Goal: Information Seeking & Learning: Learn about a topic

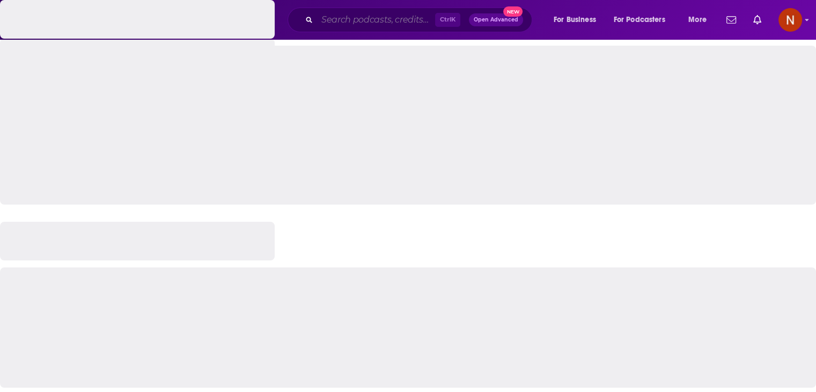
click at [371, 21] on input "Search podcasts, credits, & more..." at bounding box center [376, 19] width 118 height 17
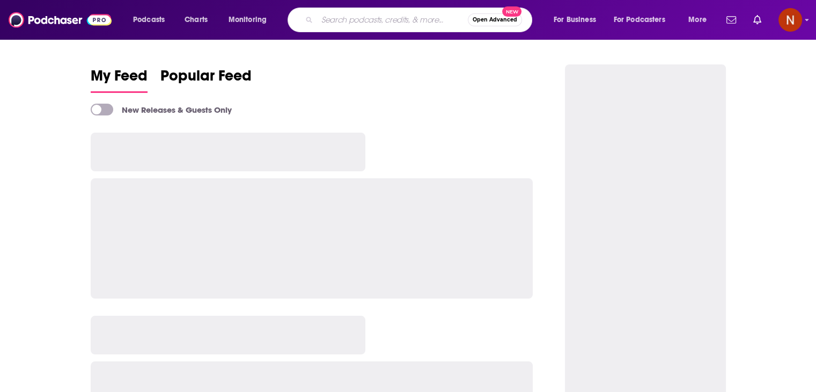
paste input "الخير فيك"
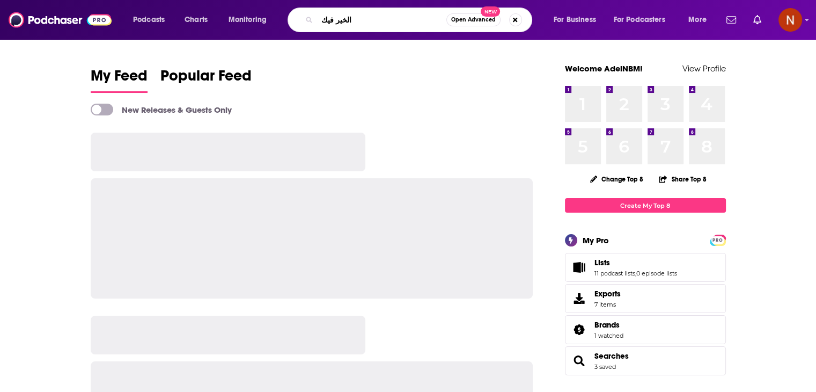
type input "الخير فيك"
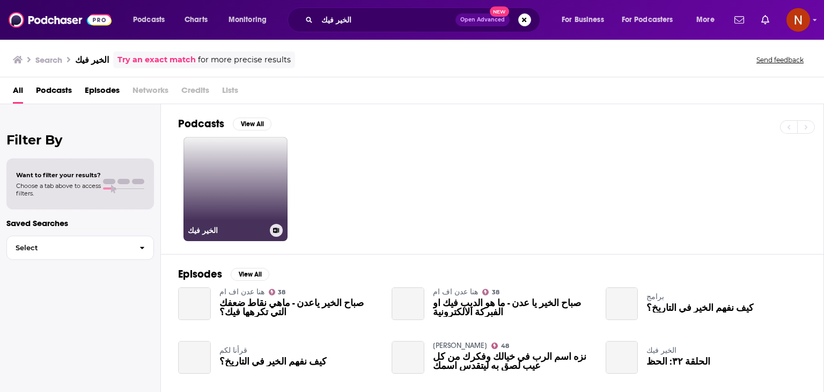
click at [248, 176] on link "الخير فيك" at bounding box center [236, 189] width 104 height 104
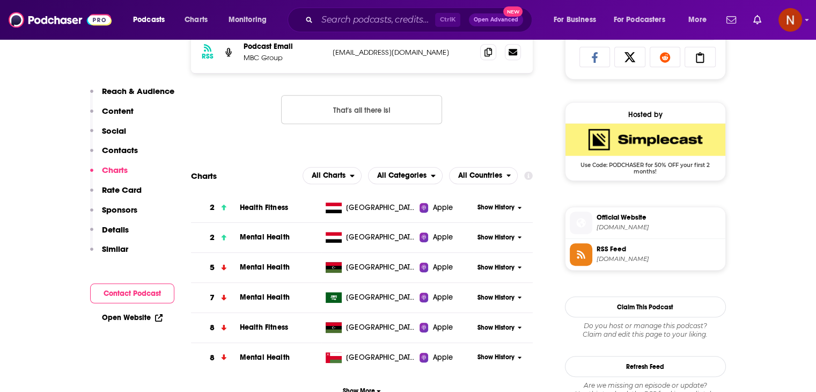
scroll to position [816, 0]
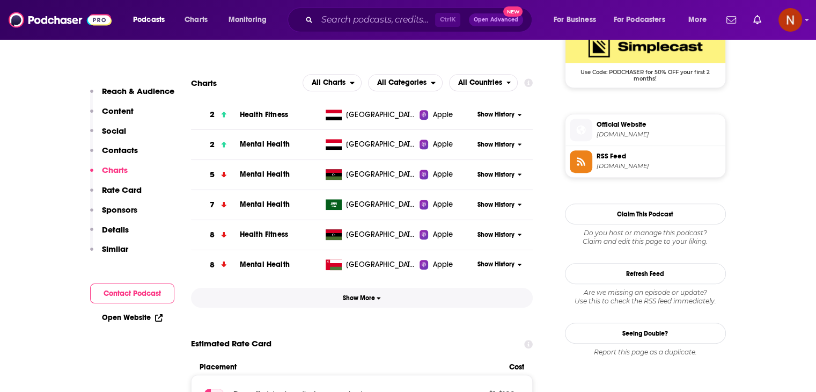
click at [386, 305] on button "Show More" at bounding box center [362, 298] width 342 height 20
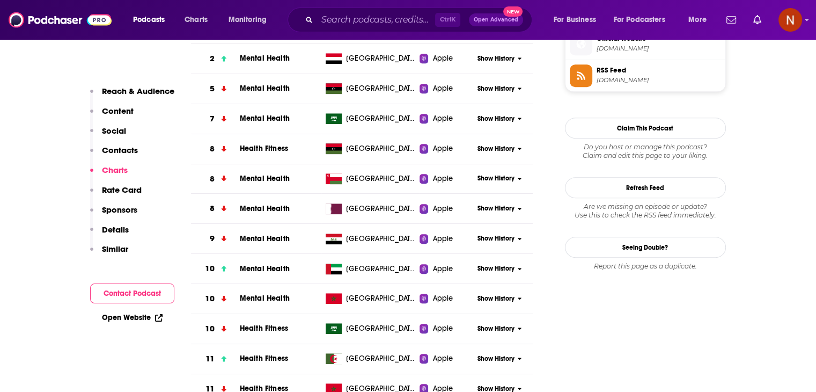
scroll to position [903, 0]
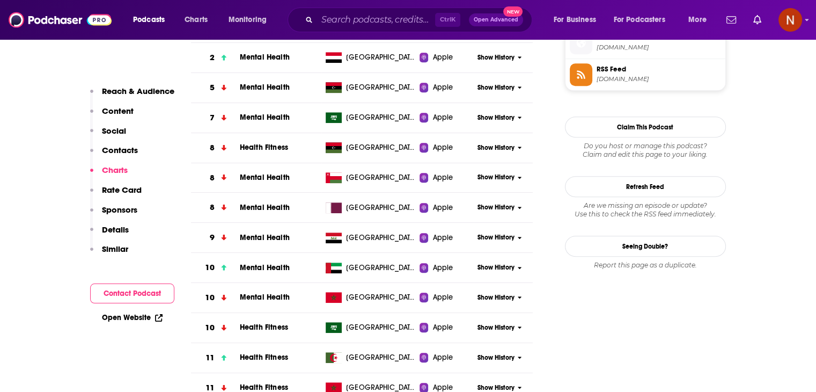
click at [497, 270] on span "Show History" at bounding box center [496, 267] width 37 height 9
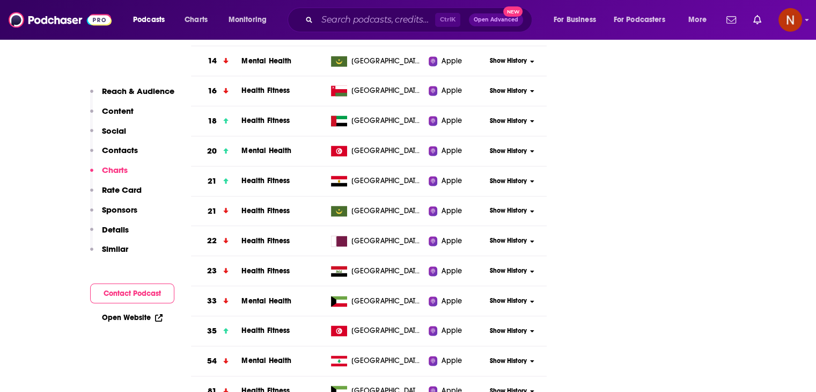
scroll to position [1501, 0]
click at [507, 121] on span "Show History" at bounding box center [508, 120] width 37 height 9
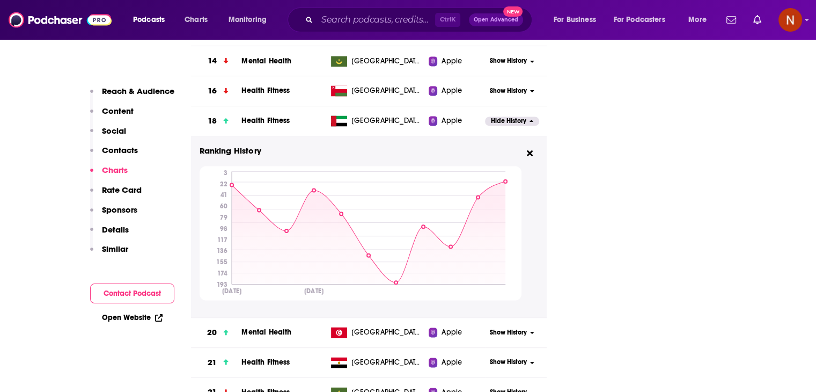
click at [507, 121] on span "Hide History" at bounding box center [508, 120] width 35 height 9
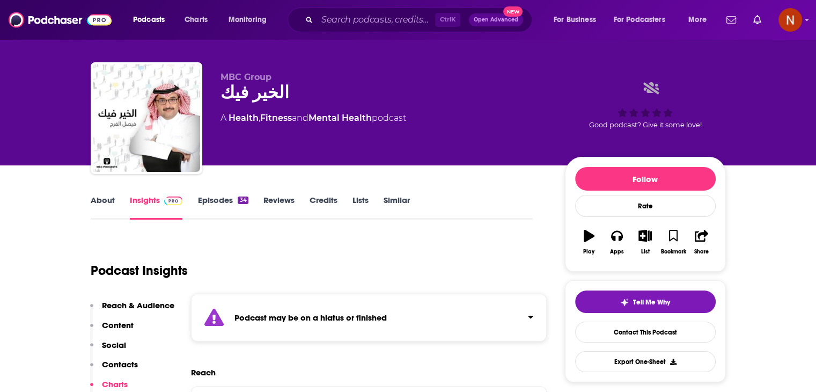
scroll to position [0, 0]
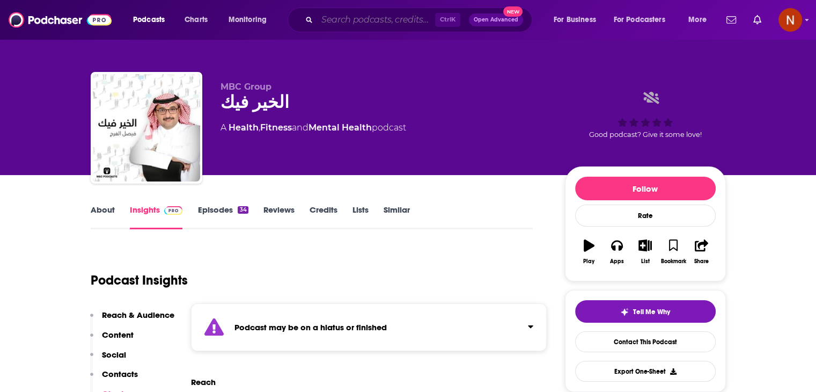
click at [347, 22] on input "Search podcasts, credits, & more..." at bounding box center [376, 19] width 118 height 17
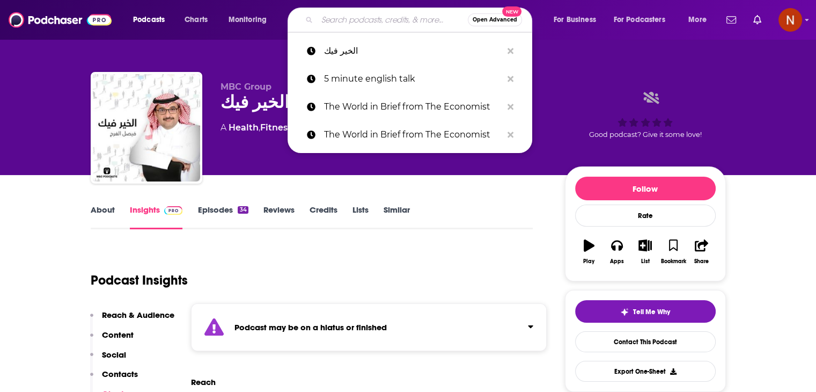
click at [347, 22] on input "Search podcasts, credits, & more..." at bounding box center [392, 19] width 151 height 17
click at [374, 82] on p "5 minute english talk" at bounding box center [413, 79] width 178 height 28
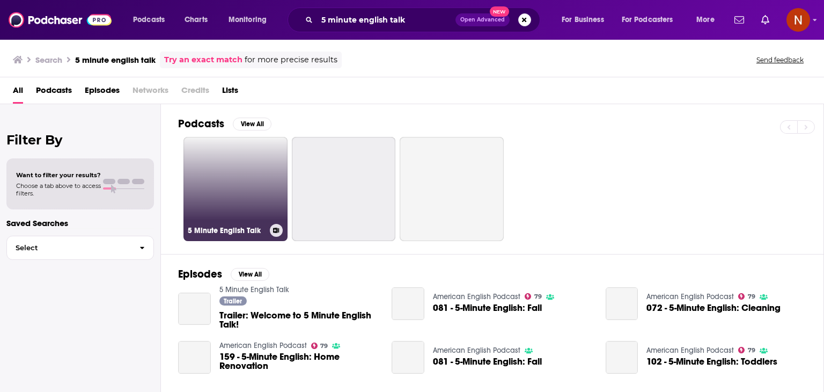
click at [214, 162] on link "5 Minute English Talk" at bounding box center [236, 189] width 104 height 104
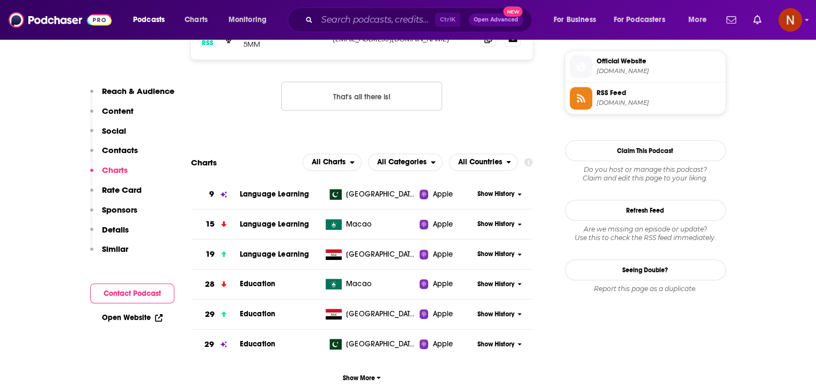
scroll to position [880, 0]
click at [77, 13] on img at bounding box center [60, 20] width 103 height 20
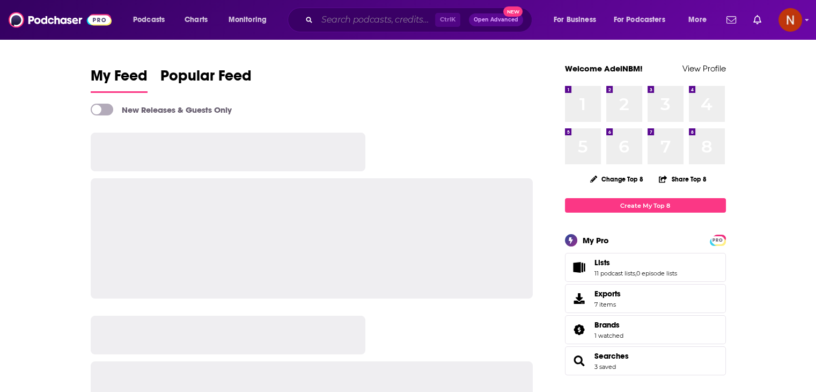
click at [389, 25] on input "Search podcasts, credits, & more..." at bounding box center [376, 19] width 118 height 17
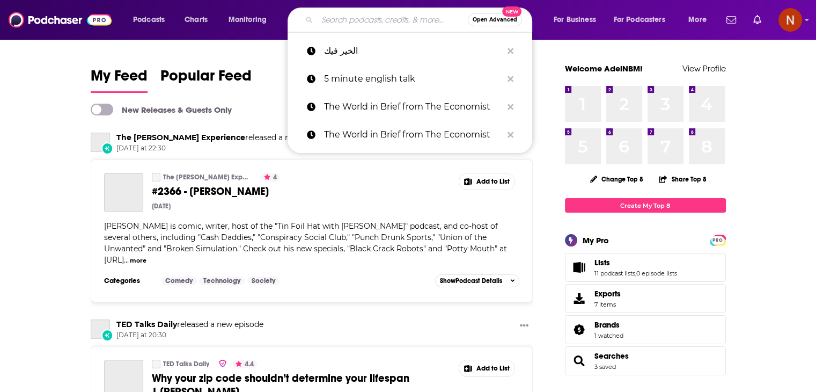
paste input "أنا وإبني الملهم"
type input "أنا وإبني الملهم"
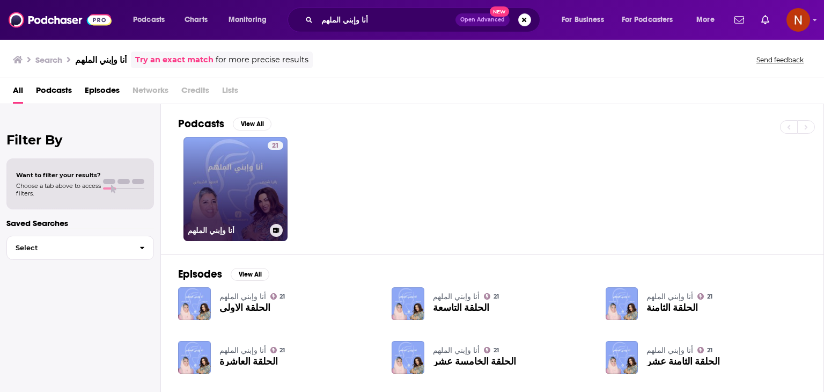
click at [235, 170] on link "21 أنا وإبني الملهم" at bounding box center [236, 189] width 104 height 104
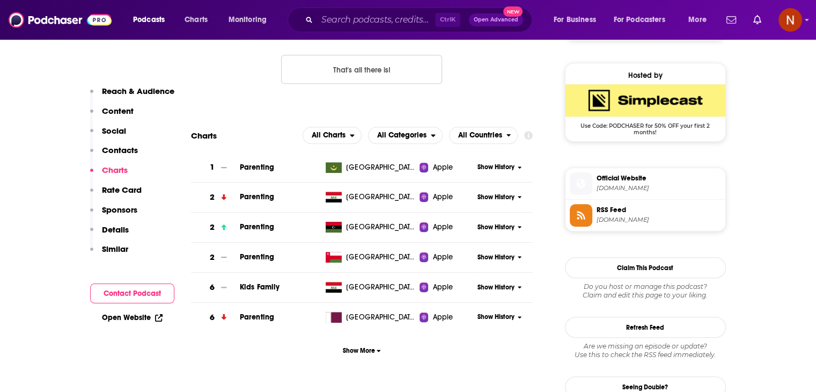
scroll to position [766, 0]
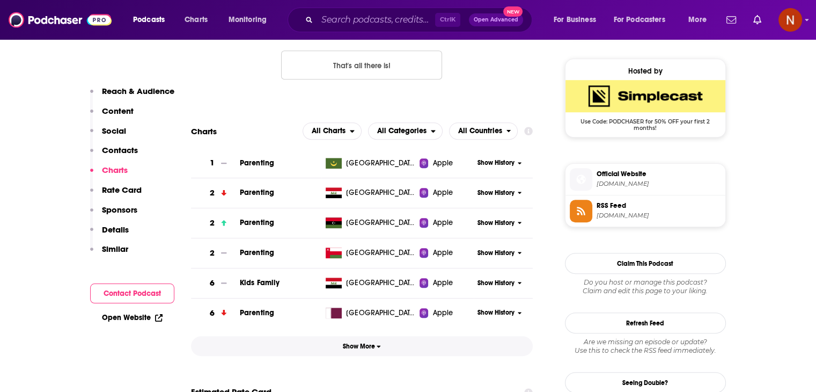
click at [362, 348] on span "Show More" at bounding box center [362, 346] width 38 height 8
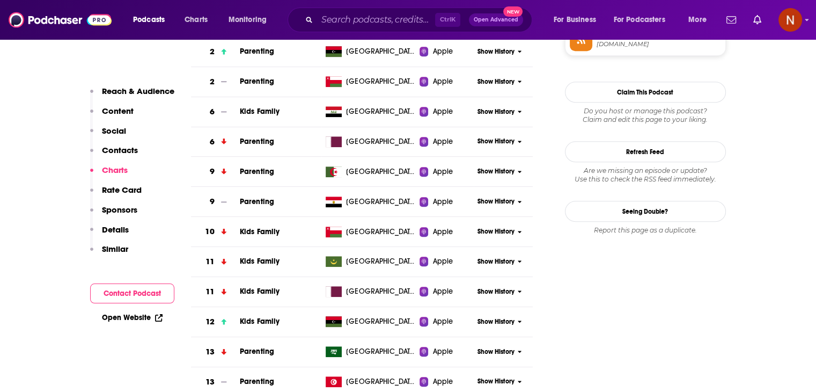
scroll to position [958, 0]
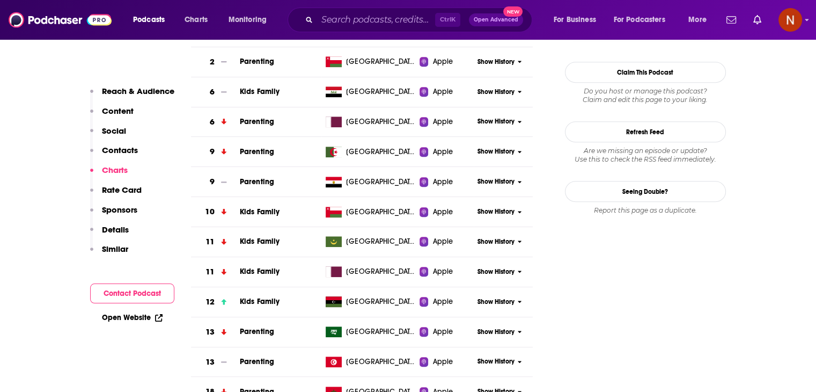
click at [481, 324] on div "Show History" at bounding box center [503, 332] width 59 height 26
click at [483, 331] on span "Show History" at bounding box center [496, 331] width 37 height 9
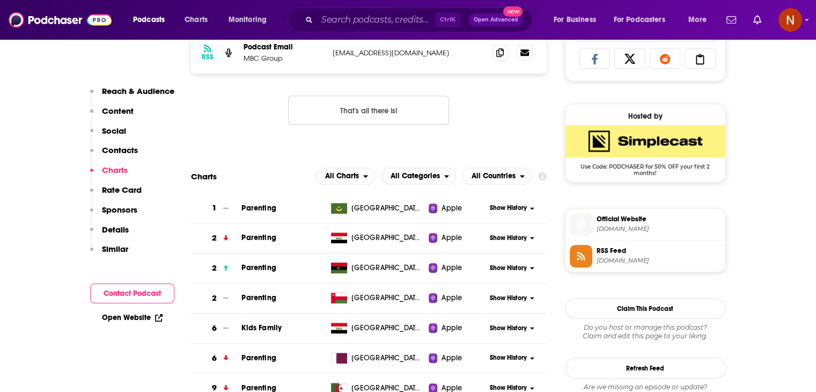
scroll to position [706, 0]
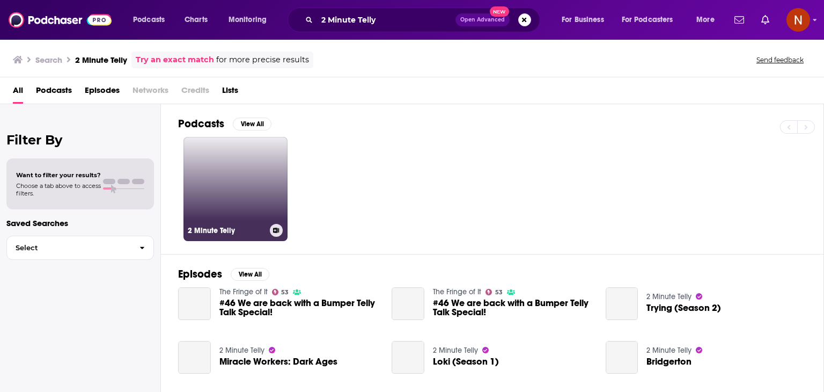
click at [244, 166] on link "2 Minute Telly" at bounding box center [236, 189] width 104 height 104
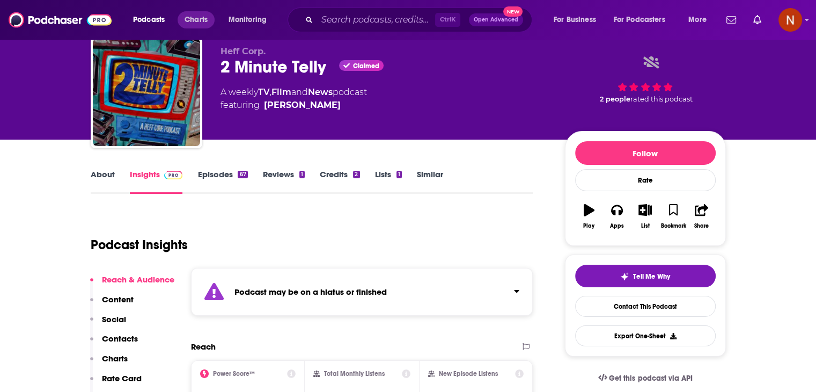
scroll to position [28, 0]
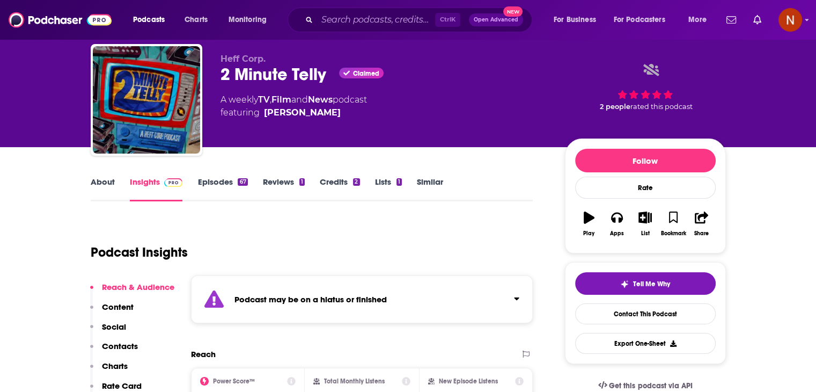
click at [352, 35] on div "Podcasts Charts Monitoring Ctrl K Open Advanced New For Business For Podcasters…" at bounding box center [408, 20] width 816 height 40
click at [359, 22] on input "Search podcasts, credits, & more..." at bounding box center [376, 19] width 118 height 17
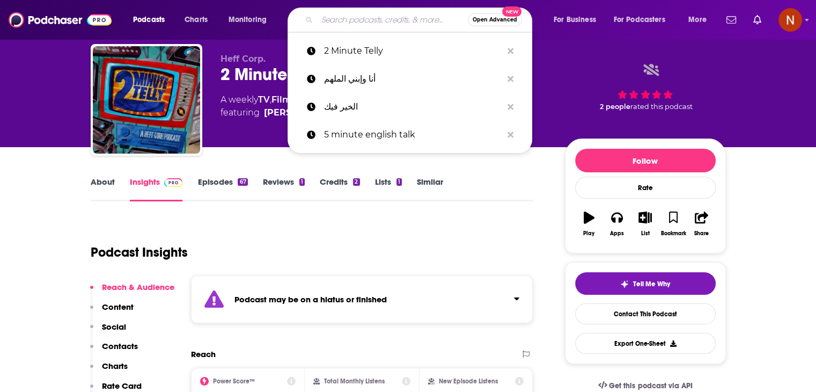
paste input "Bingewatch"
type input "Bingewatch"
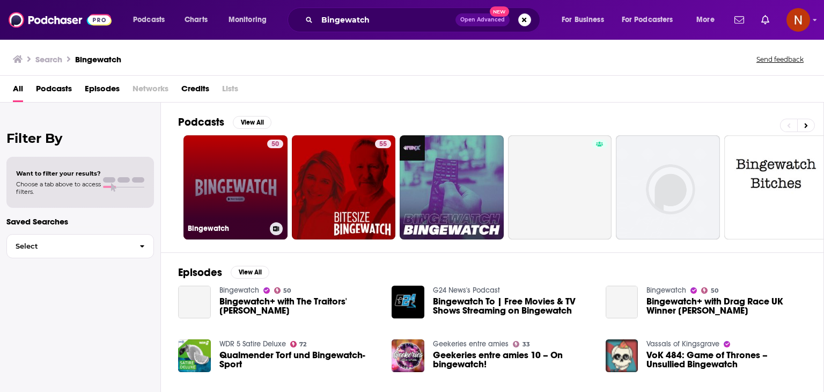
click at [270, 203] on div "50" at bounding box center [275, 181] width 16 height 83
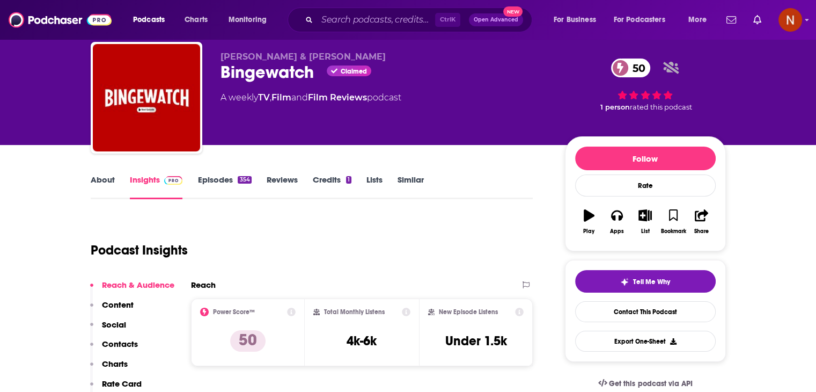
scroll to position [30, 0]
